Goal: Task Accomplishment & Management: Manage account settings

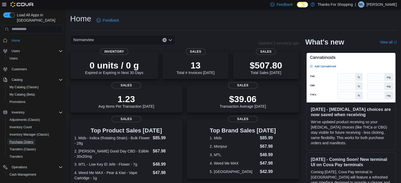
drag, startPoint x: 22, startPoint y: 136, endPoint x: 121, endPoint y: 126, distance: 99.2
click at [22, 140] on span "Purchase Orders" at bounding box center [21, 142] width 24 height 4
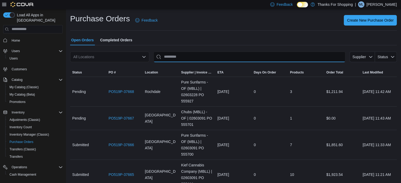
click at [214, 54] on input "This is a search bar. After typing your query, hit enter to filter the results …" at bounding box center [250, 57] width 192 height 11
click at [106, 55] on div "All Locations" at bounding box center [109, 57] width 79 height 11
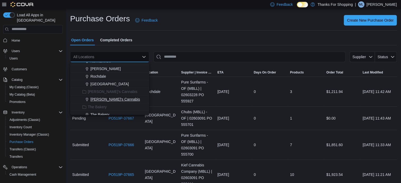
scroll to position [85, 0]
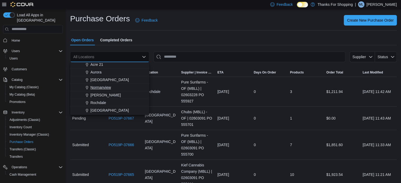
click at [105, 87] on span "Normanview" at bounding box center [101, 87] width 21 height 5
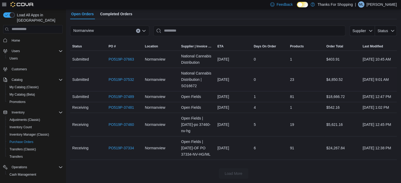
scroll to position [38, 0]
drag, startPoint x: 120, startPoint y: 103, endPoint x: 274, endPoint y: 125, distance: 156.4
click at [274, 125] on div "5" at bounding box center [270, 125] width 36 height 11
click at [123, 104] on link "PO519P-37481" at bounding box center [122, 107] width 26 height 6
click at [125, 94] on link "PO519P-37489" at bounding box center [122, 97] width 26 height 6
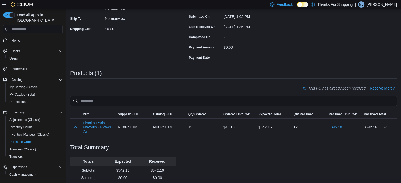
scroll to position [127, 0]
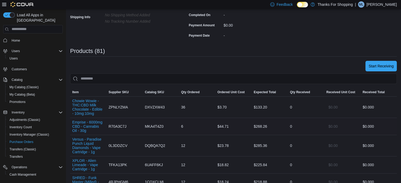
scroll to position [106, 0]
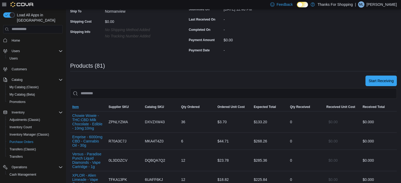
click at [77, 106] on span "Item" at bounding box center [75, 107] width 7 height 4
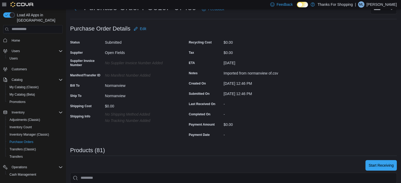
scroll to position [0, 0]
